Goal: Transaction & Acquisition: Purchase product/service

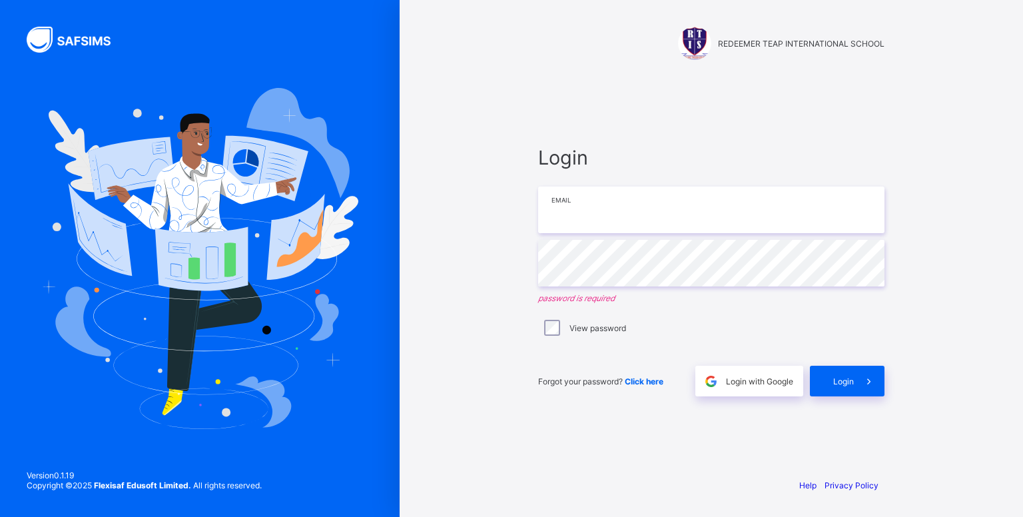
click at [626, 202] on input "email" at bounding box center [711, 209] width 346 height 47
type input "**********"
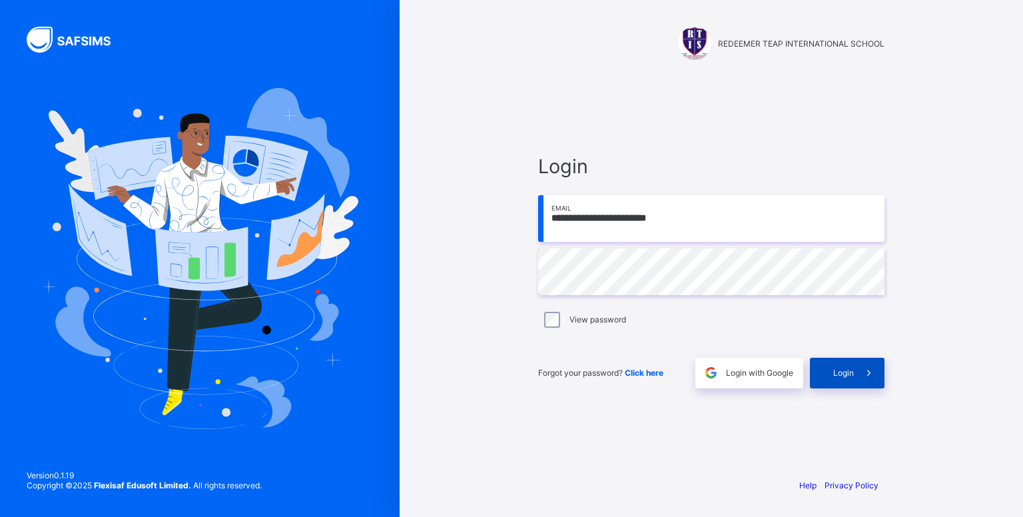
click at [829, 374] on div "Login" at bounding box center [847, 373] width 75 height 31
click at [843, 366] on div "Login" at bounding box center [847, 373] width 75 height 31
click at [675, 230] on input "email" at bounding box center [711, 218] width 346 height 47
paste input "**********"
type input "**********"
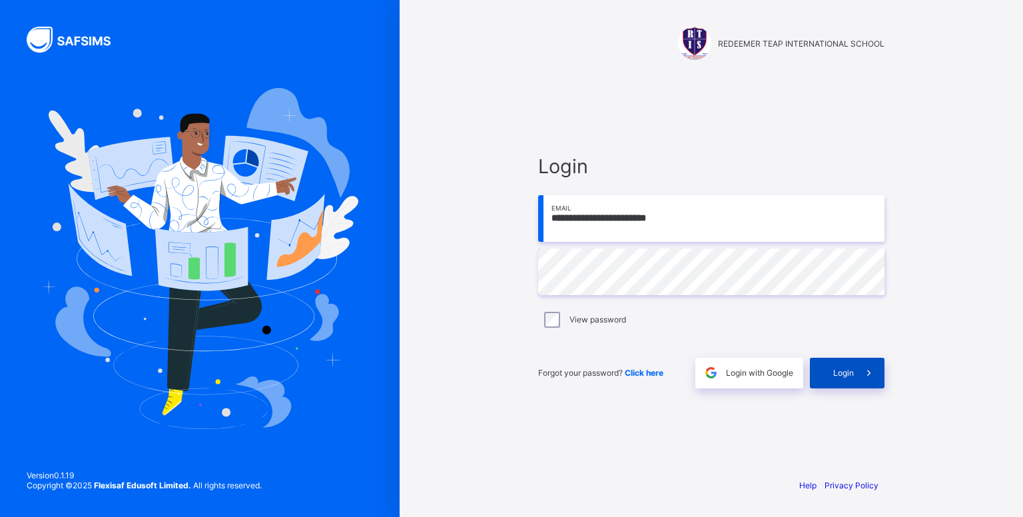
click at [866, 374] on icon at bounding box center [869, 372] width 14 height 13
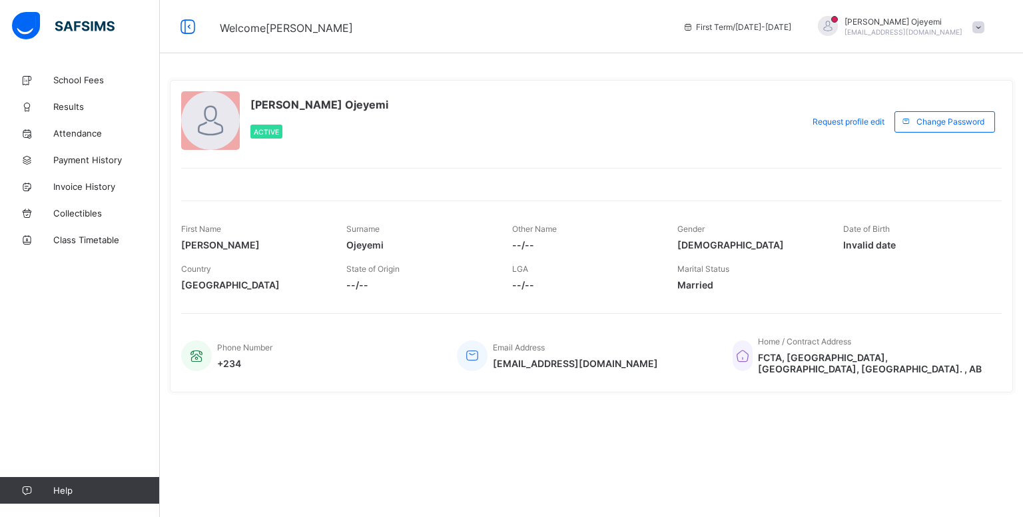
click at [288, 211] on div "First Name [PERSON_NAME] Surname Ojeyemi Other Name --/-- Gender [DEMOGRAPHIC_D…" at bounding box center [591, 248] width 821 height 97
click at [70, 77] on span "School Fees" at bounding box center [106, 80] width 107 height 11
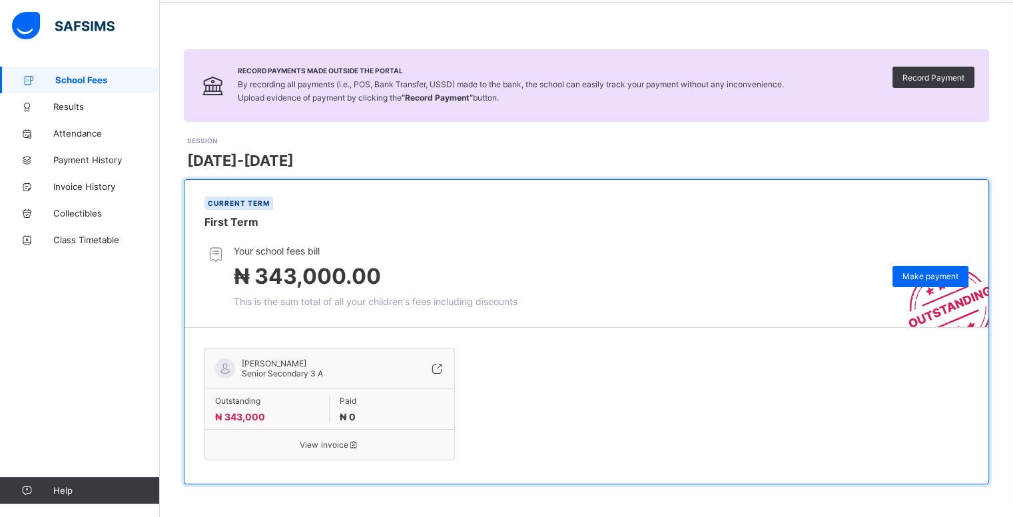
scroll to position [51, 0]
click at [345, 448] on span "View invoice" at bounding box center [329, 445] width 229 height 10
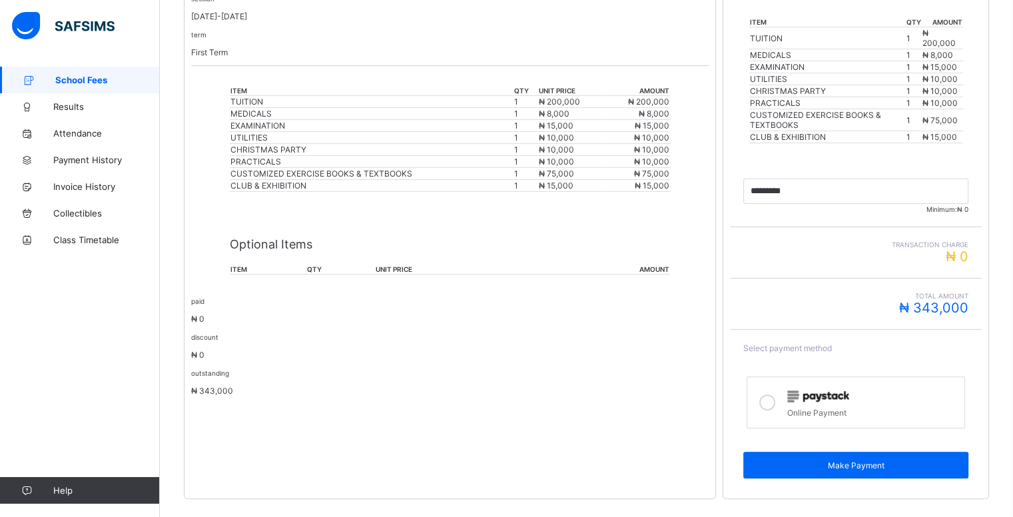
scroll to position [344, 0]
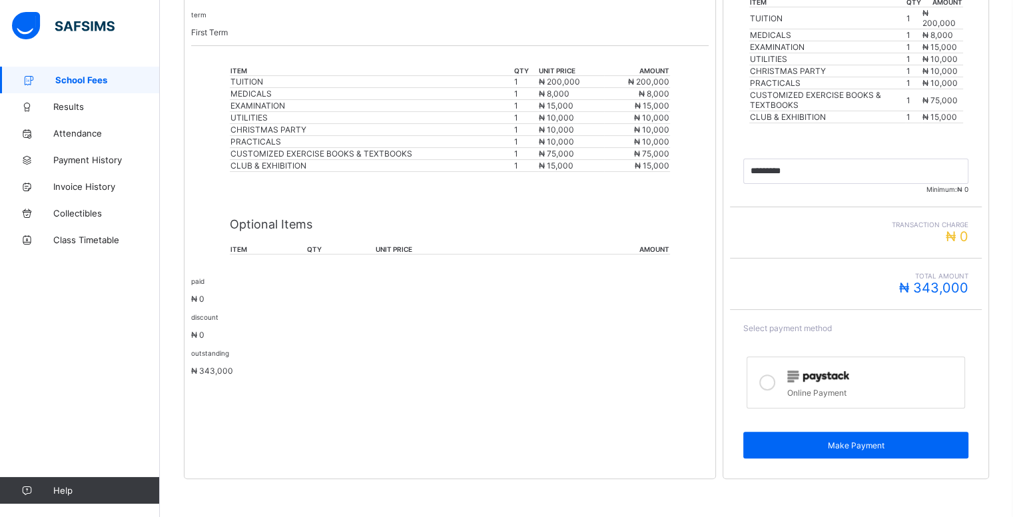
click at [258, 230] on p "Optional Items" at bounding box center [450, 224] width 440 height 14
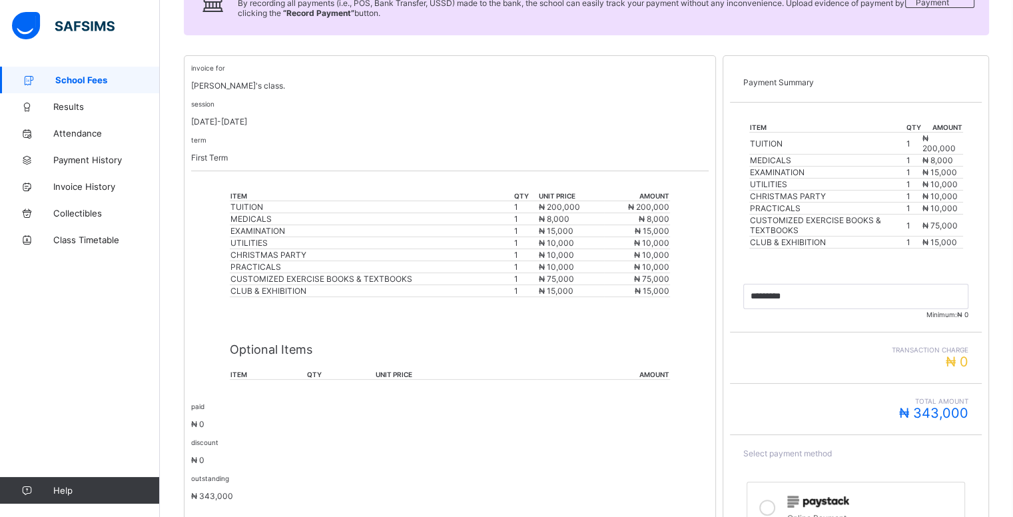
scroll to position [210, 0]
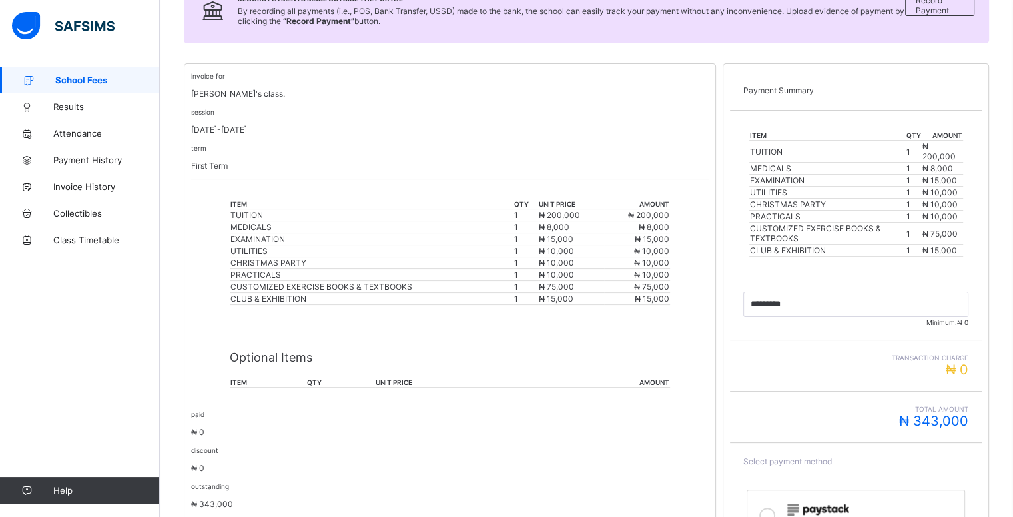
click at [250, 355] on p "Optional Items" at bounding box center [450, 357] width 440 height 14
click at [417, 347] on div "Optional Items item qty unit price amount" at bounding box center [450, 363] width 440 height 76
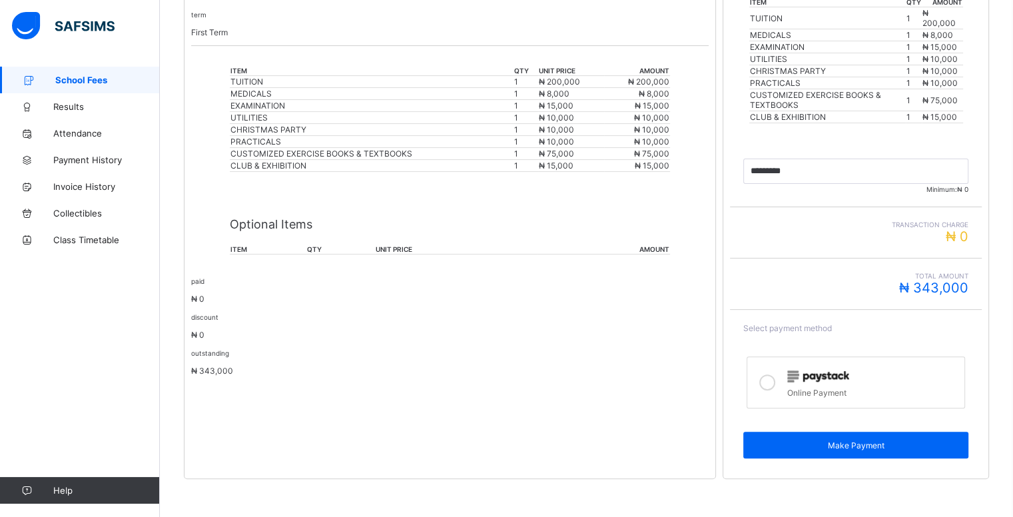
scroll to position [346, 0]
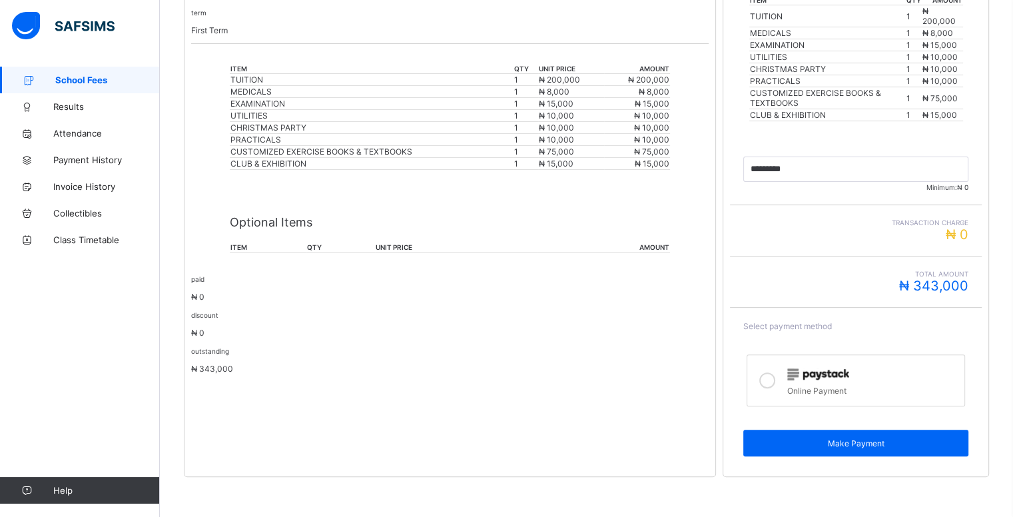
click at [767, 380] on icon at bounding box center [767, 380] width 16 height 16
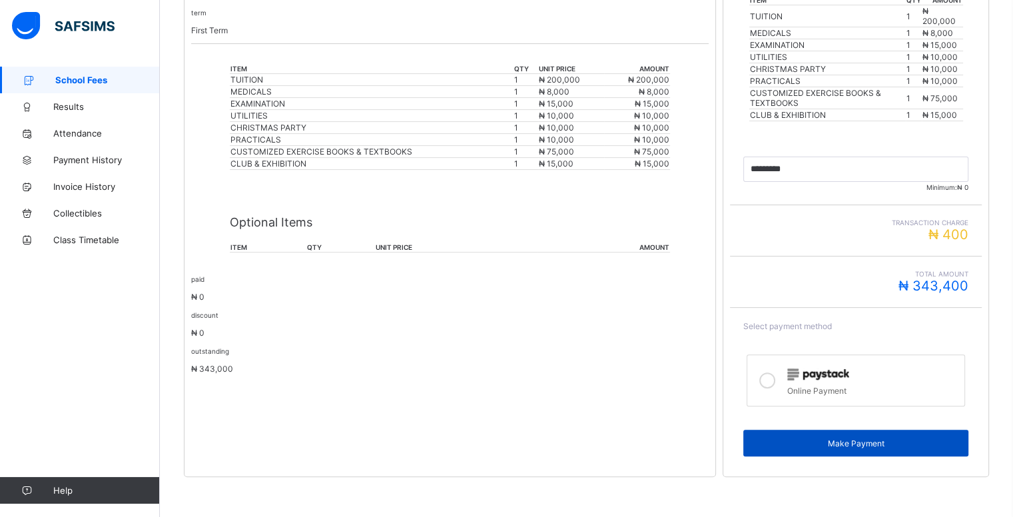
click at [786, 447] on span "Make Payment" at bounding box center [855, 443] width 205 height 10
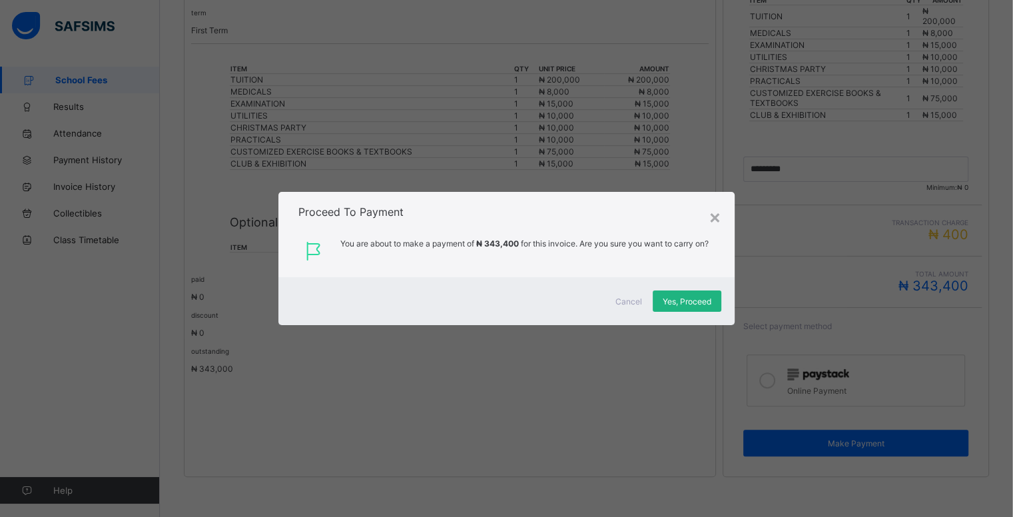
click at [678, 301] on span "Yes, Proceed" at bounding box center [687, 301] width 49 height 10
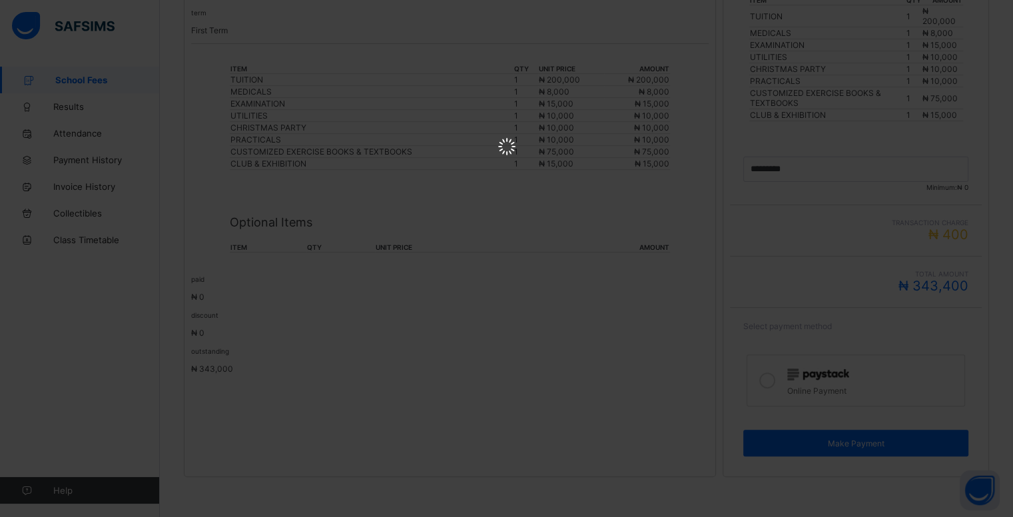
scroll to position [0, 0]
click at [741, 296] on html at bounding box center [506, 148] width 1013 height 296
click at [127, 296] on html at bounding box center [506, 148] width 1013 height 296
click at [282, 17] on html at bounding box center [506, 148] width 1013 height 296
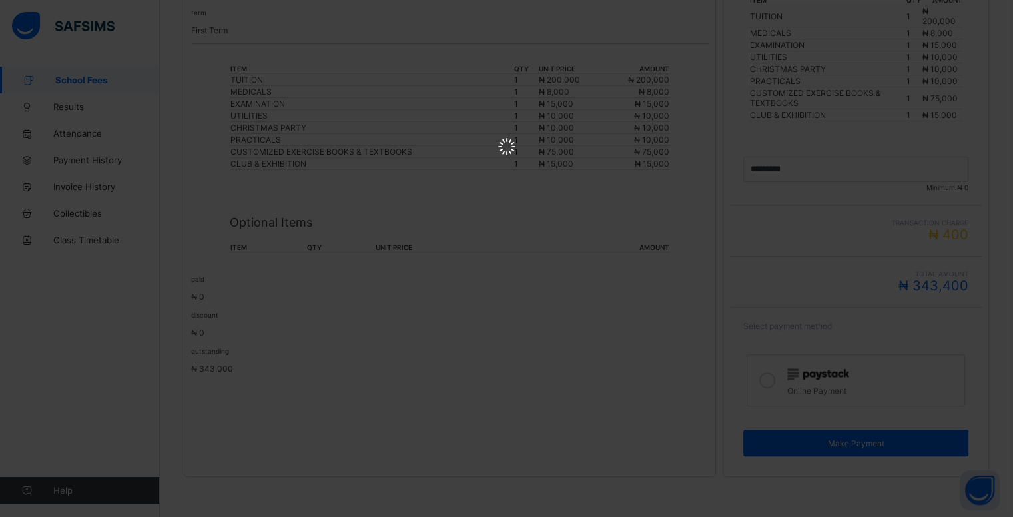
click at [282, 17] on html at bounding box center [506, 148] width 1013 height 296
